Goal: Task Accomplishment & Management: Manage account settings

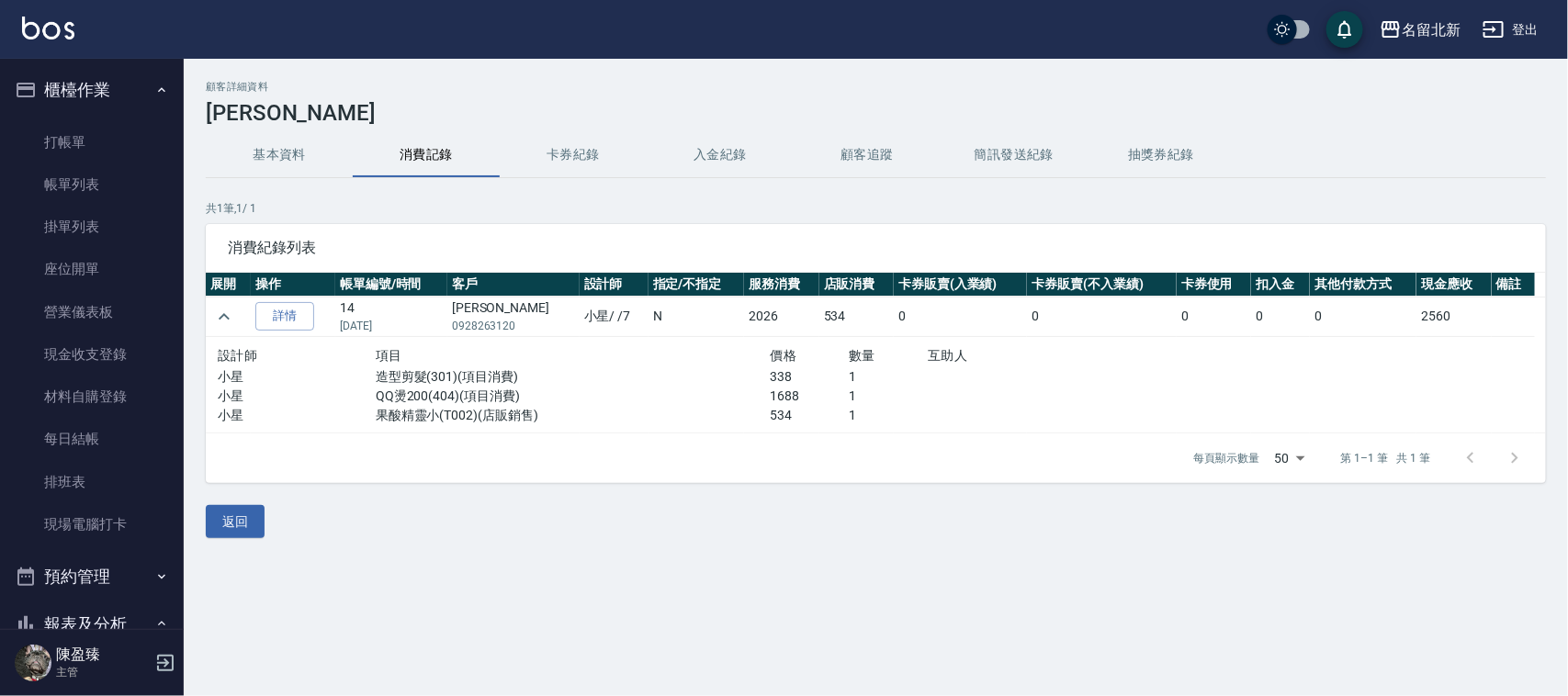
drag, startPoint x: 102, startPoint y: 474, endPoint x: 224, endPoint y: 384, distance: 151.6
click at [102, 474] on link "排班表" at bounding box center [91, 481] width 169 height 43
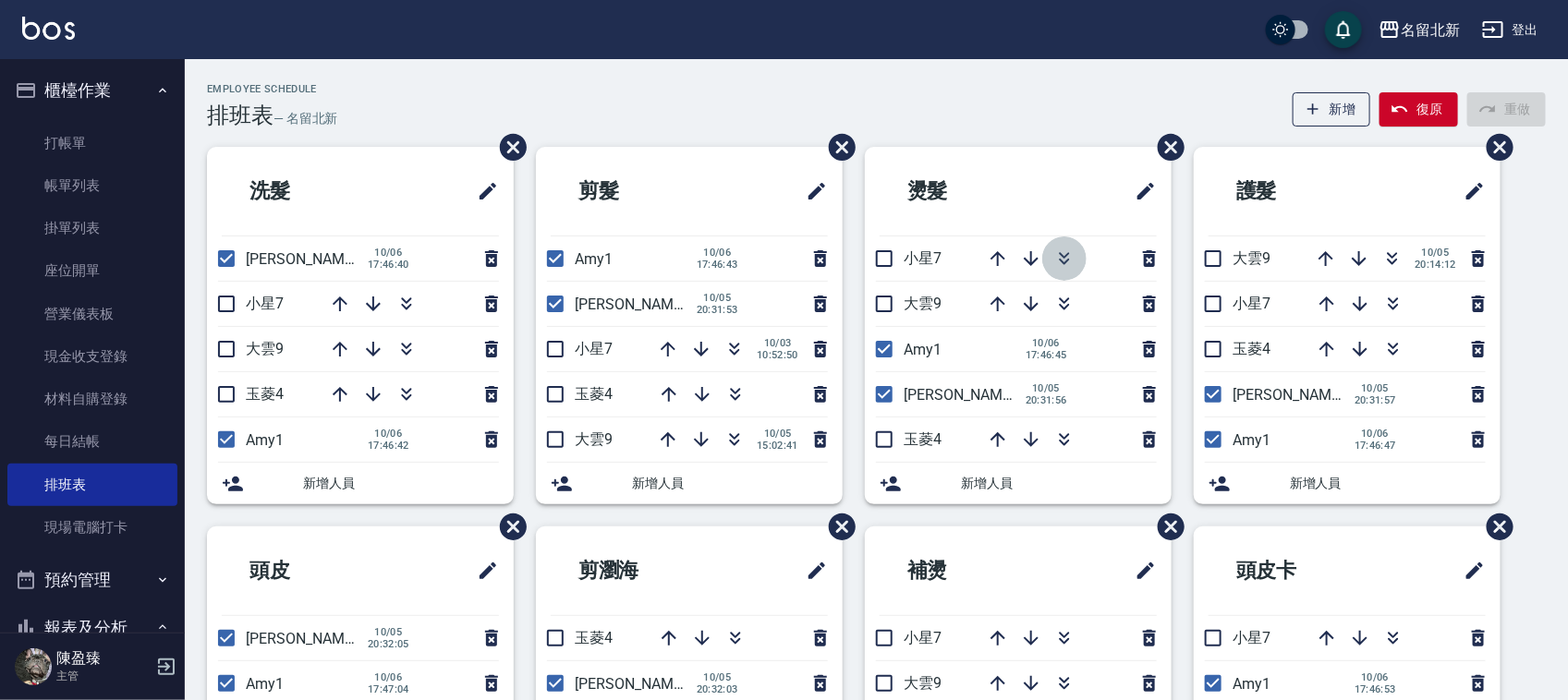
click at [1054, 262] on icon "button" at bounding box center [1065, 259] width 22 height 22
click at [218, 264] on input "checkbox" at bounding box center [226, 259] width 39 height 39
checkbox input "false"
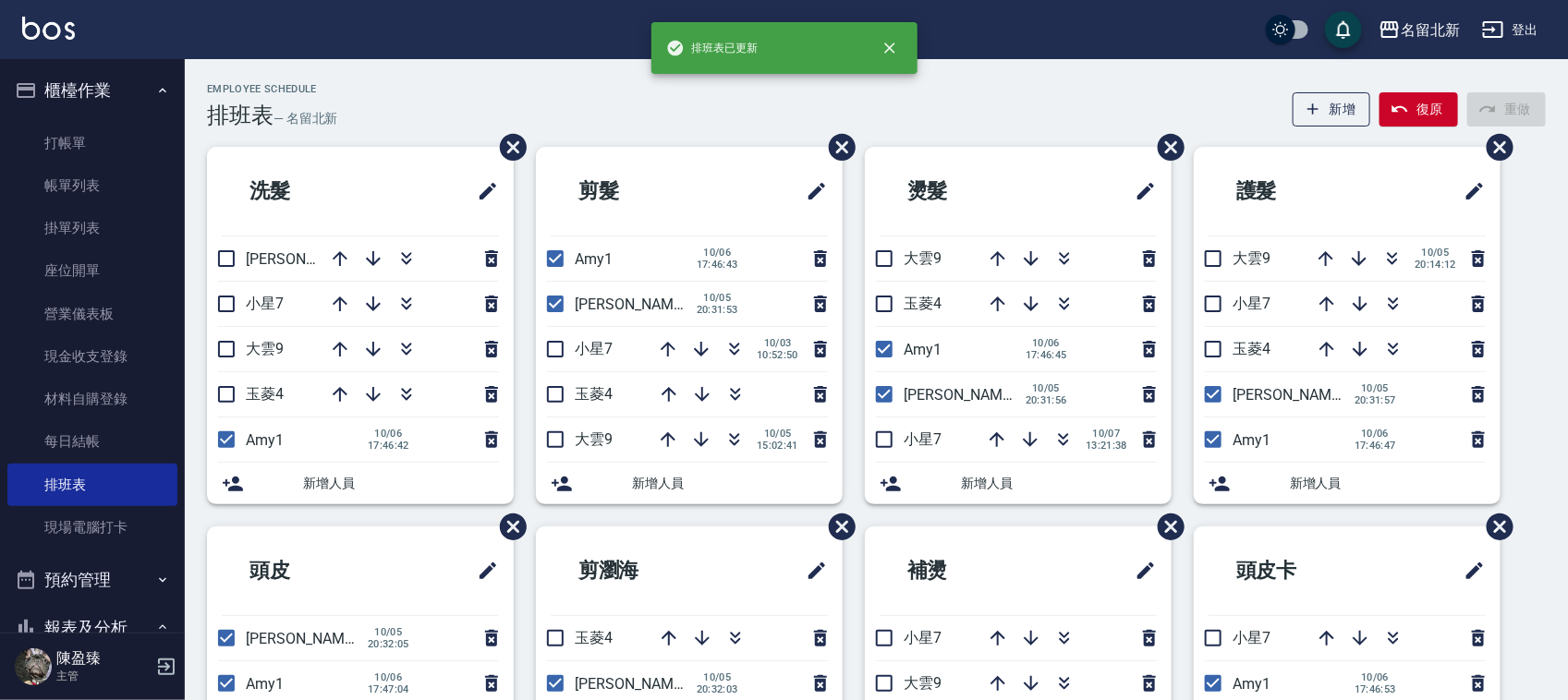
drag, startPoint x: 550, startPoint y: 305, endPoint x: 536, endPoint y: 297, distance: 16.1
click at [543, 304] on input "checkbox" at bounding box center [555, 303] width 39 height 39
checkbox input "false"
click at [885, 393] on input "checkbox" at bounding box center [883, 394] width 39 height 39
checkbox input "false"
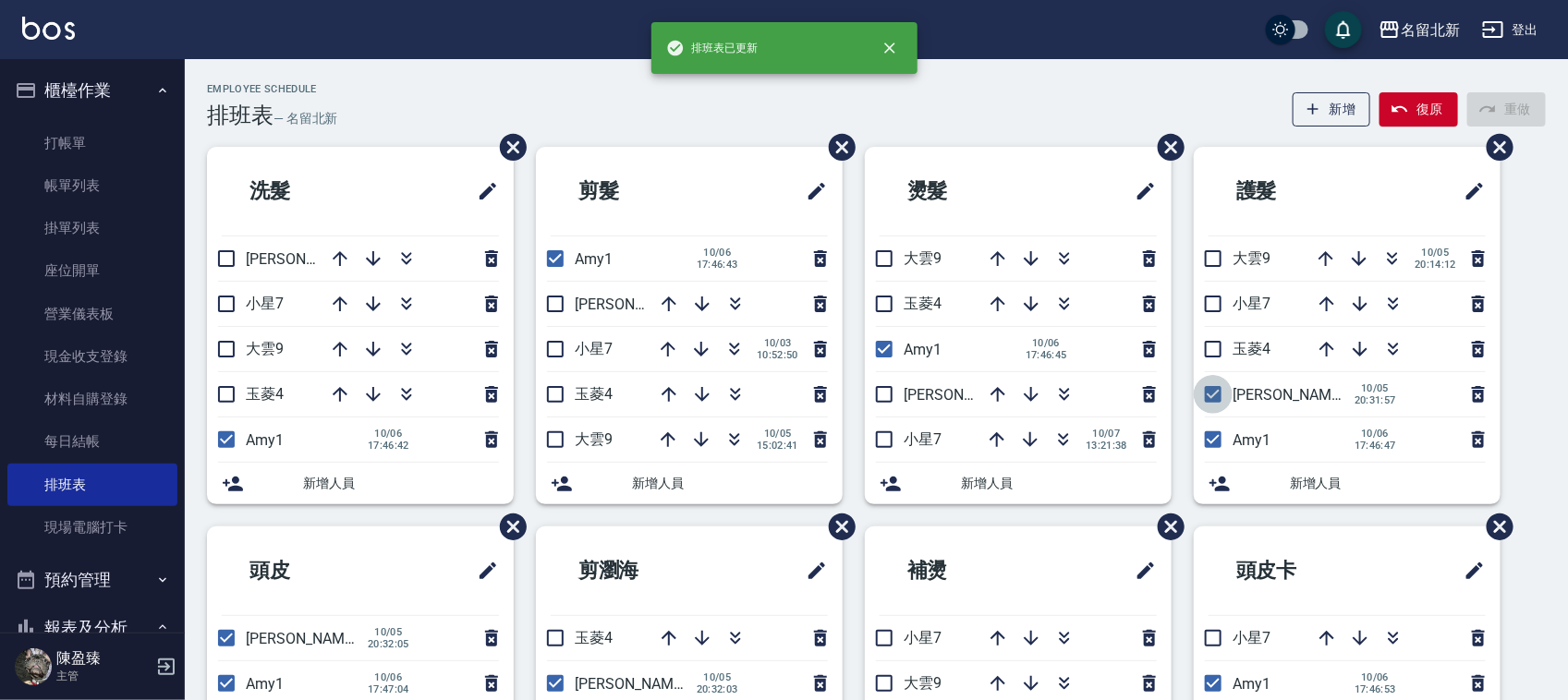
drag, startPoint x: 1210, startPoint y: 399, endPoint x: 1192, endPoint y: 385, distance: 22.8
click at [1207, 398] on input "checkbox" at bounding box center [1213, 394] width 39 height 39
checkbox input "false"
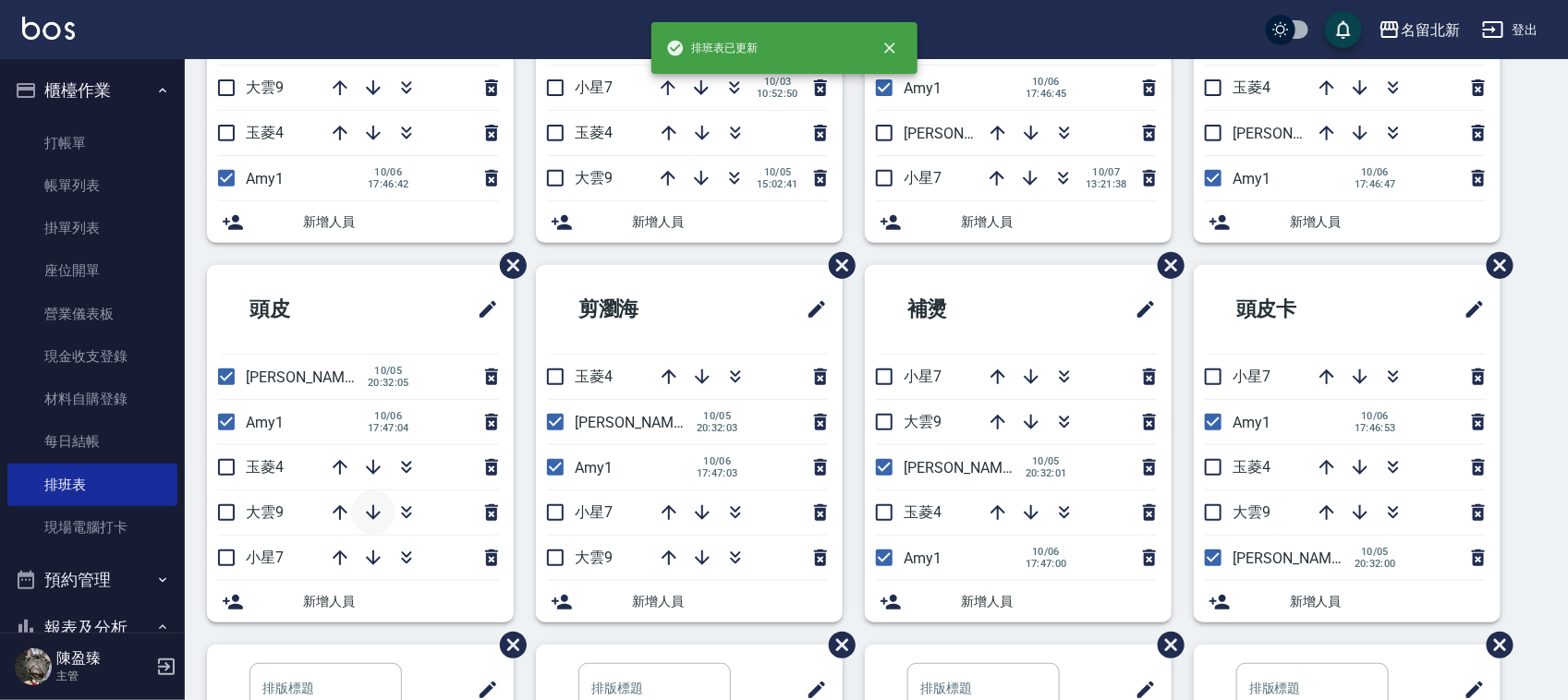
scroll to position [346, 0]
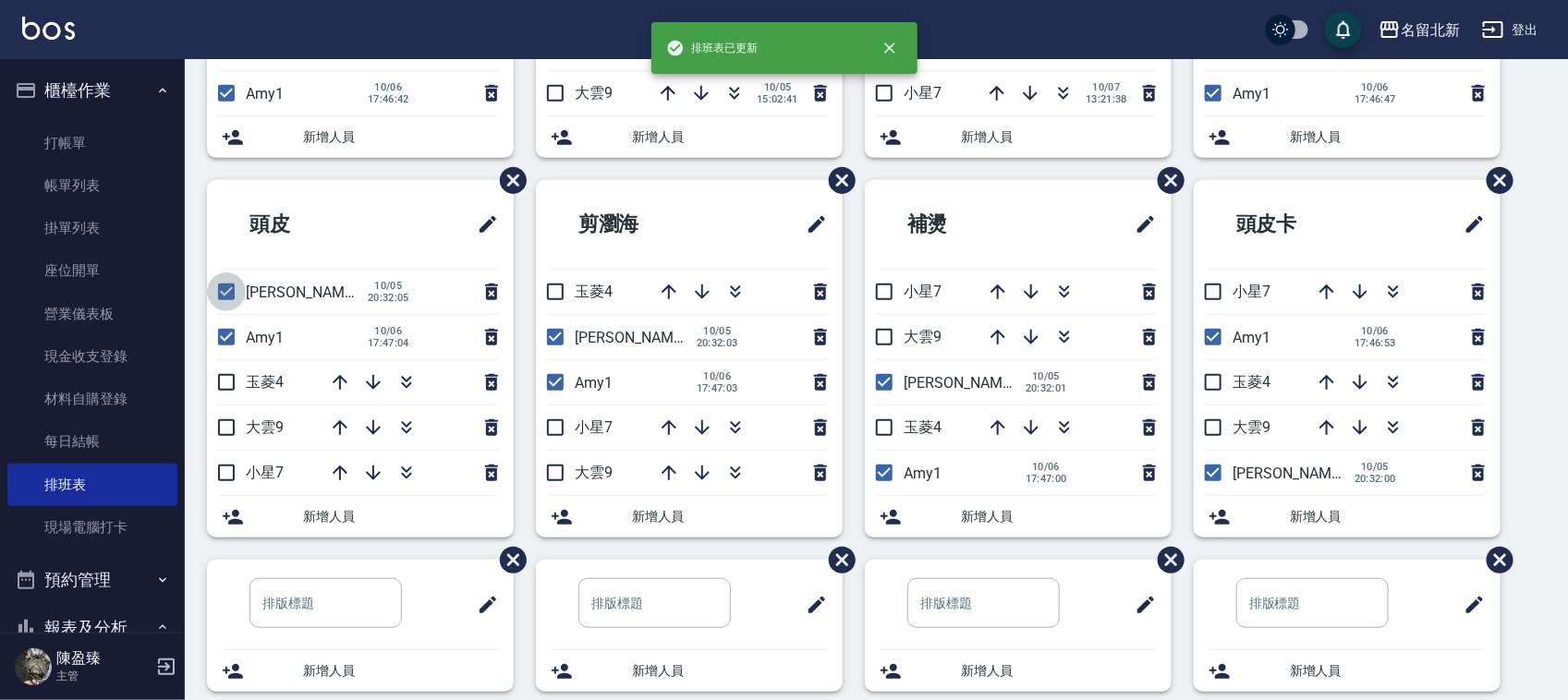
click at [227, 293] on input "checkbox" at bounding box center [226, 291] width 39 height 39
checkbox input "false"
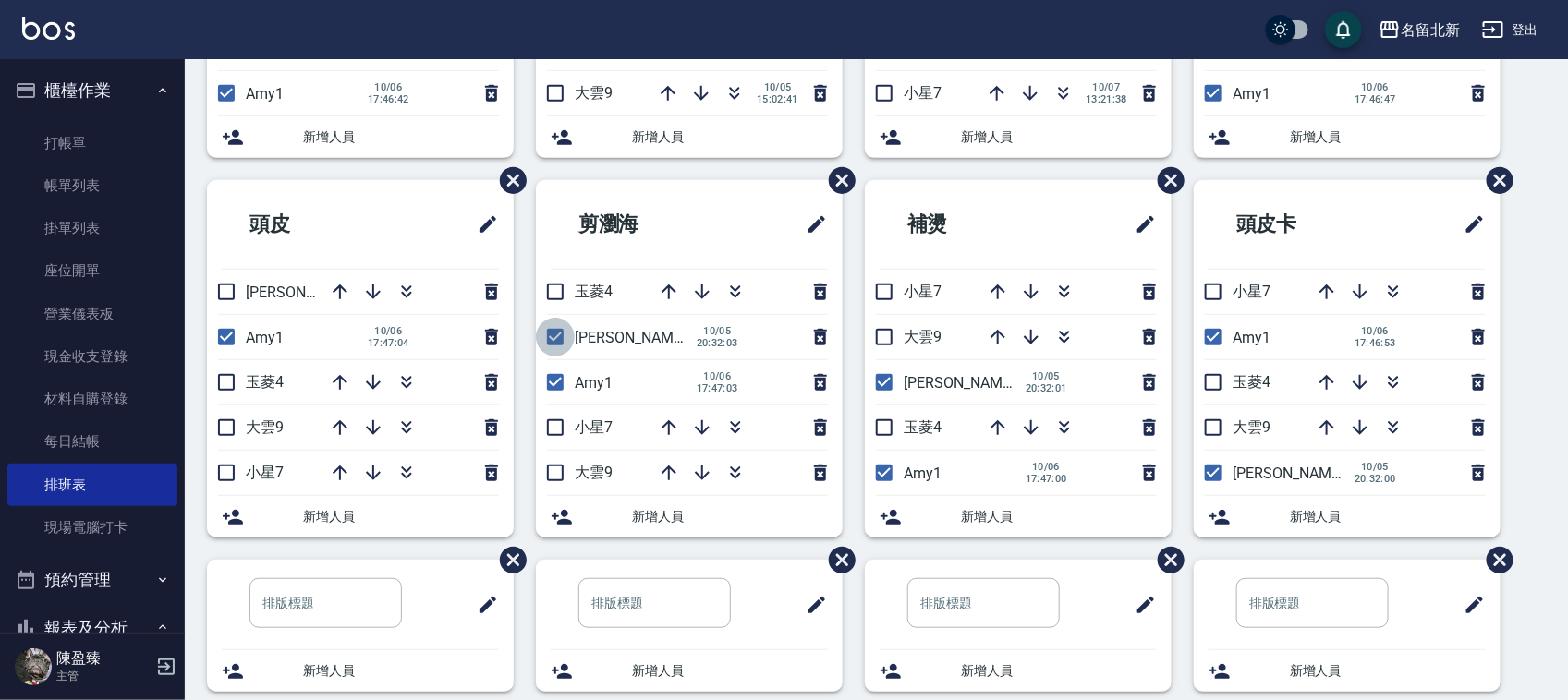
click at [554, 340] on input "checkbox" at bounding box center [555, 336] width 39 height 39
checkbox input "false"
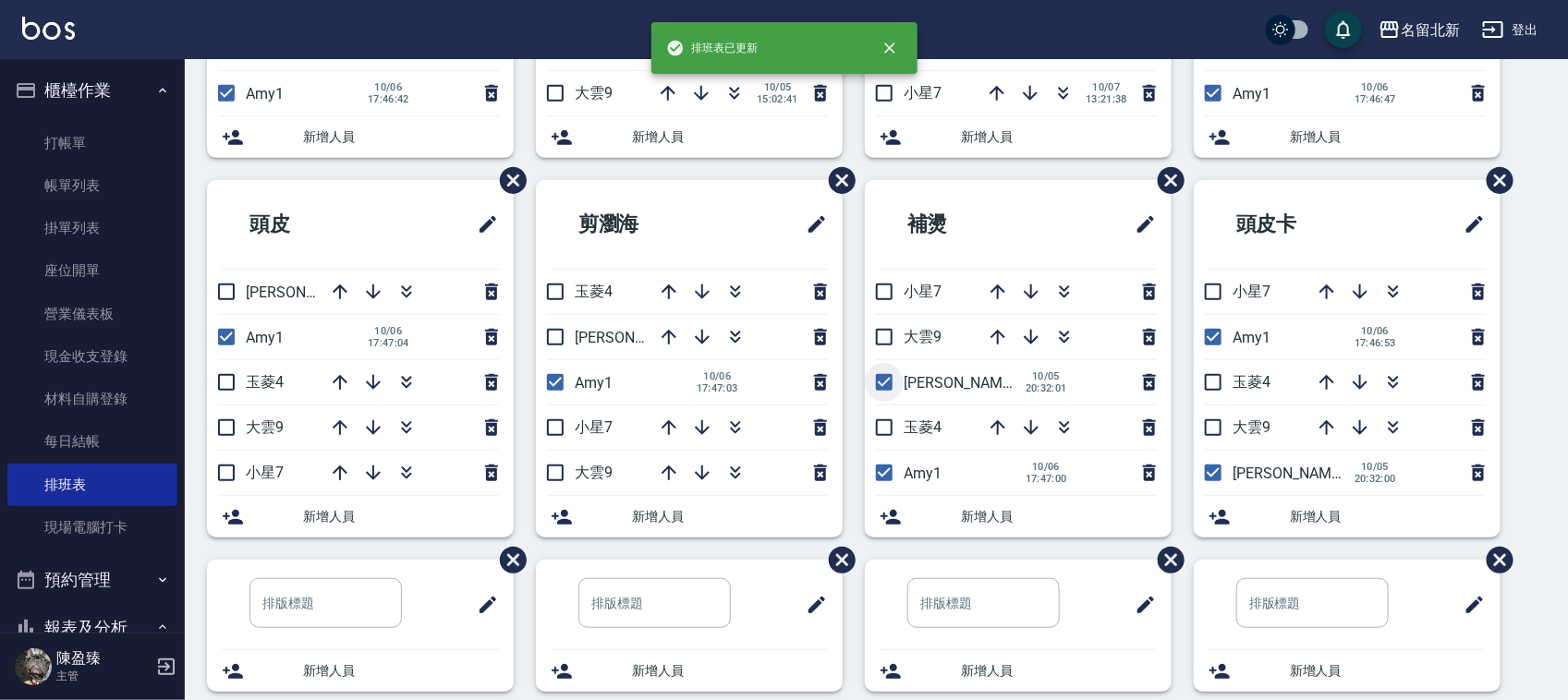
click at [882, 386] on input "checkbox" at bounding box center [883, 382] width 39 height 39
checkbox input "false"
click at [1211, 477] on input "checkbox" at bounding box center [1213, 472] width 39 height 39
checkbox input "false"
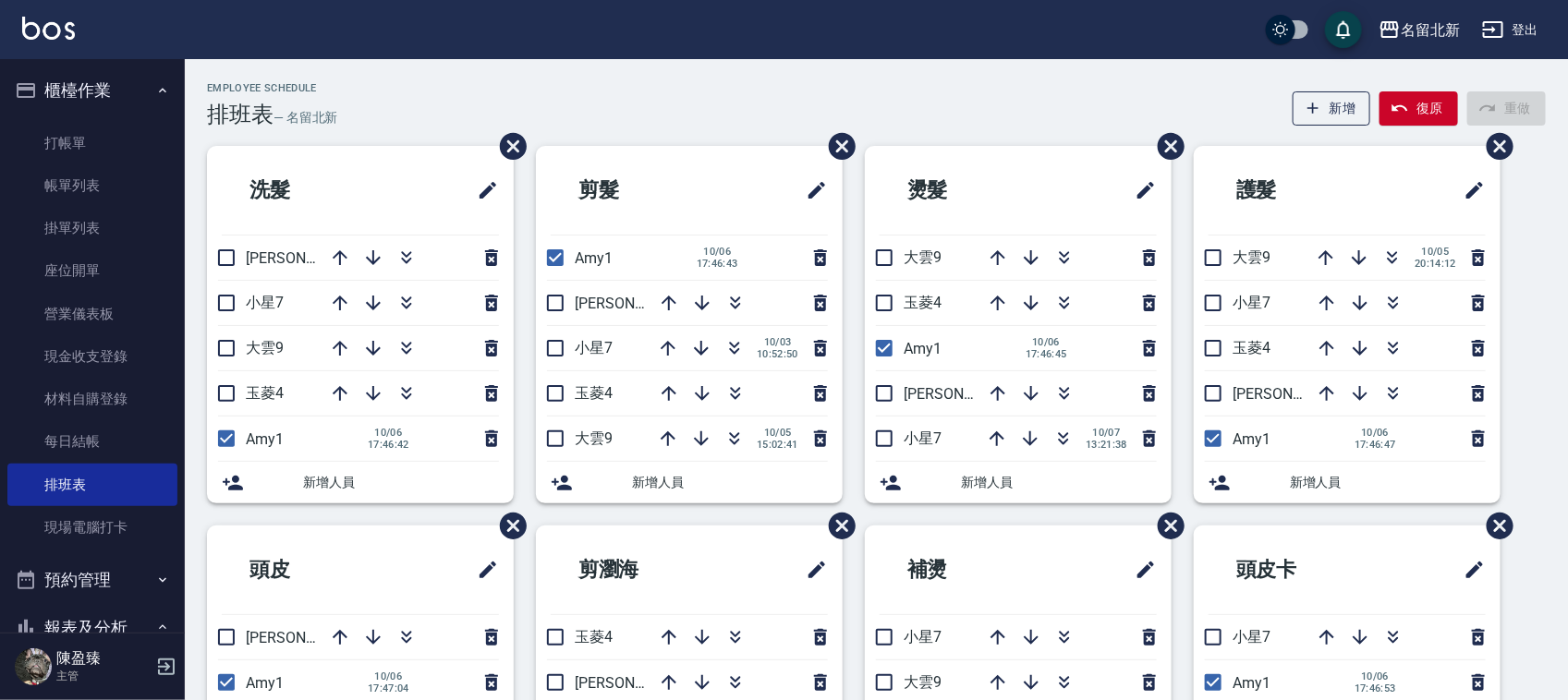
scroll to position [0, 0]
